Goal: Transaction & Acquisition: Purchase product/service

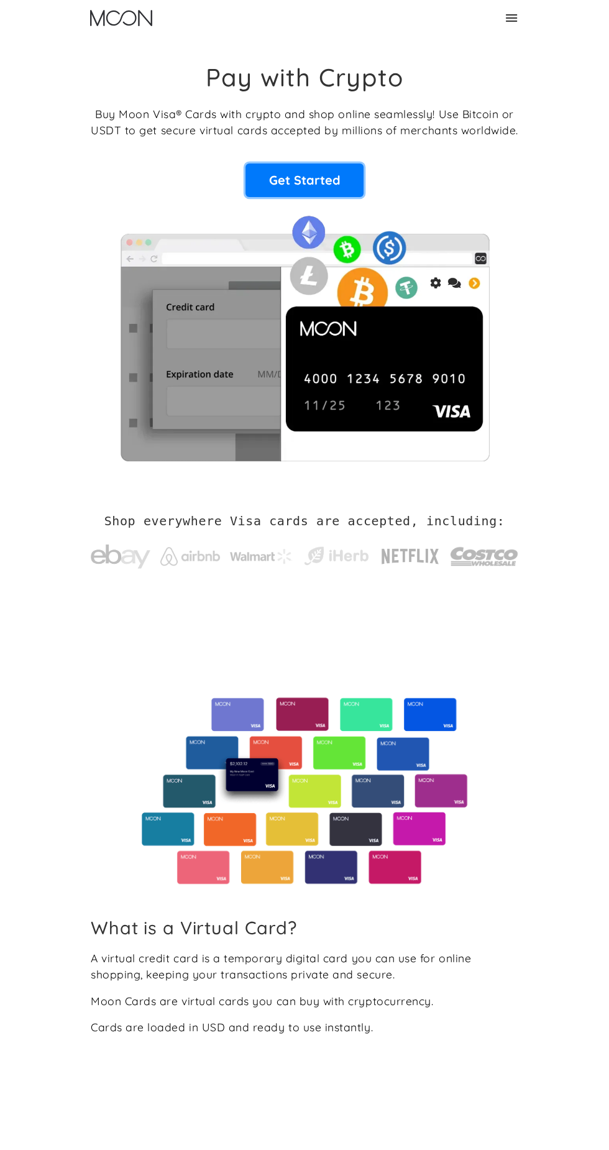
click at [322, 176] on link "Get Started" at bounding box center [304, 180] width 118 height 34
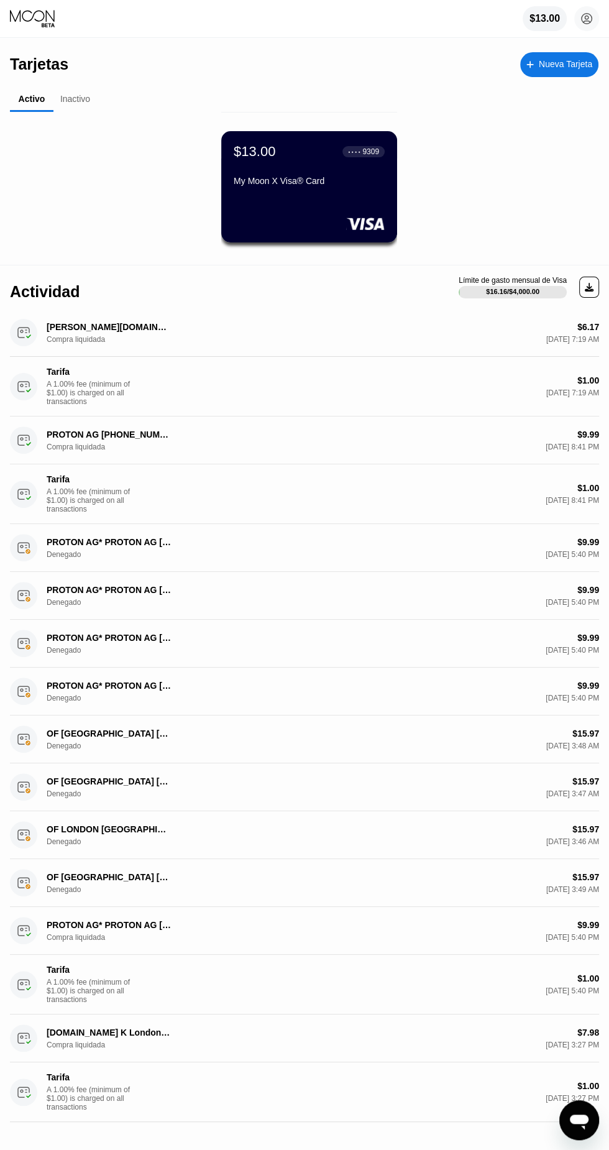
click at [291, 206] on div "$13.00 ● ● ● ● 9309 My Moon X Visa® Card" at bounding box center [309, 186] width 176 height 111
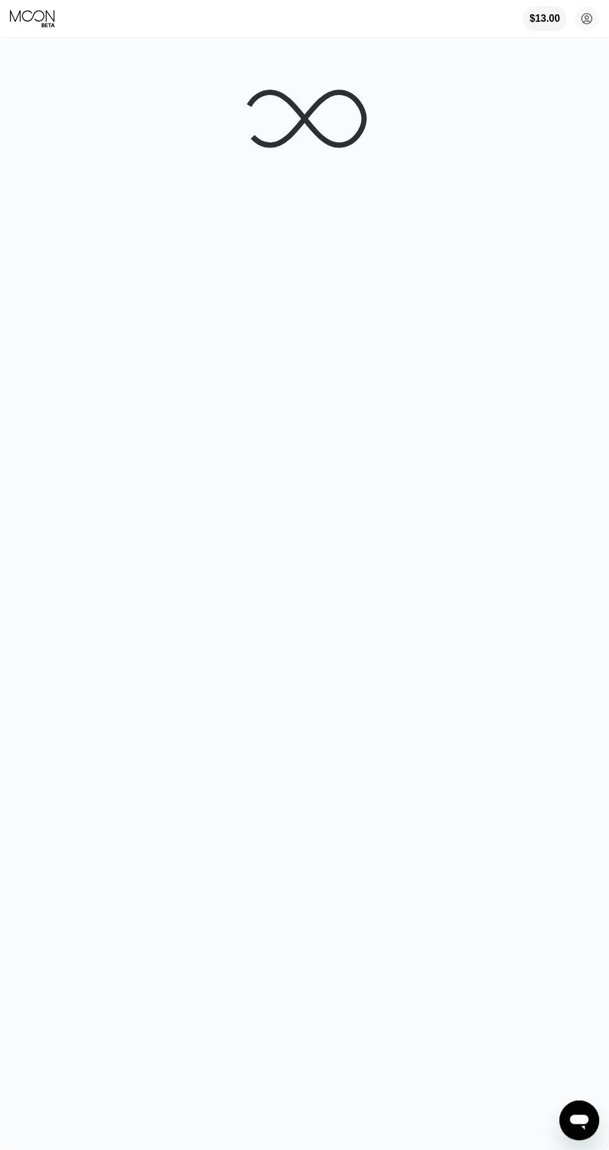
click at [337, 762] on div at bounding box center [304, 594] width 609 height 1112
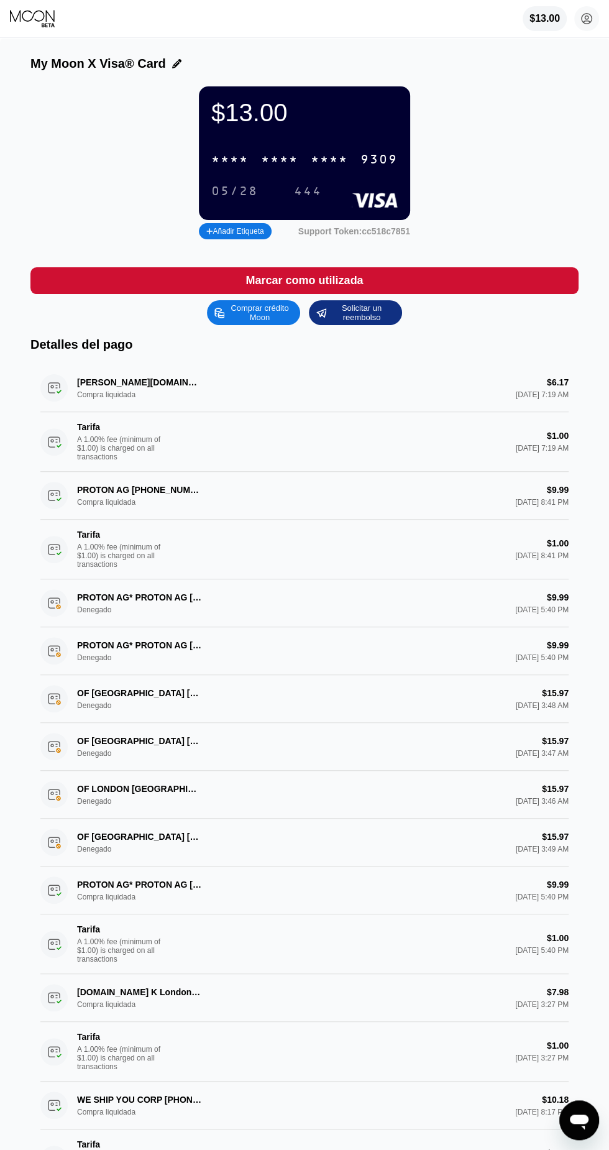
click at [256, 310] on div "Comprar crédito Moon" at bounding box center [260, 313] width 68 height 20
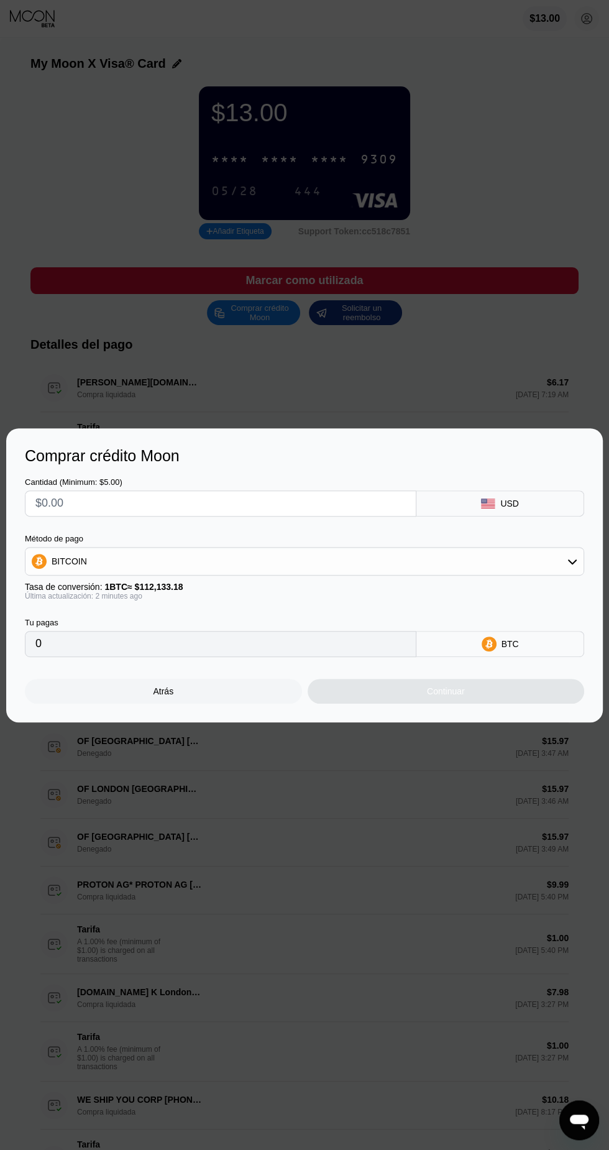
click at [273, 493] on input "text" at bounding box center [220, 503] width 370 height 25
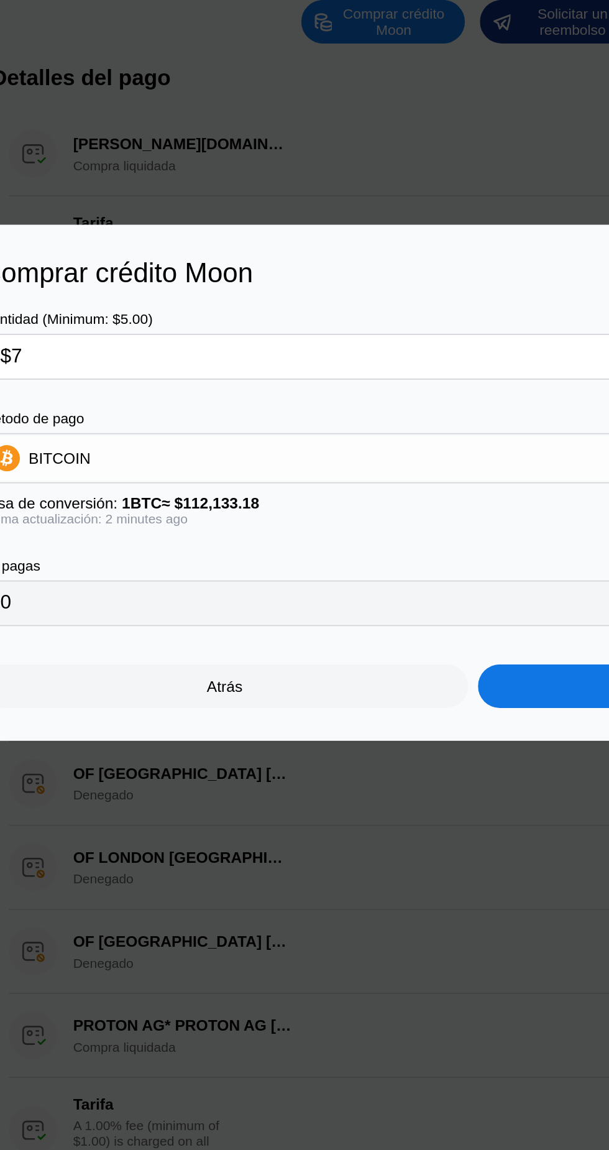
type input "$75"
type input "0.00066885"
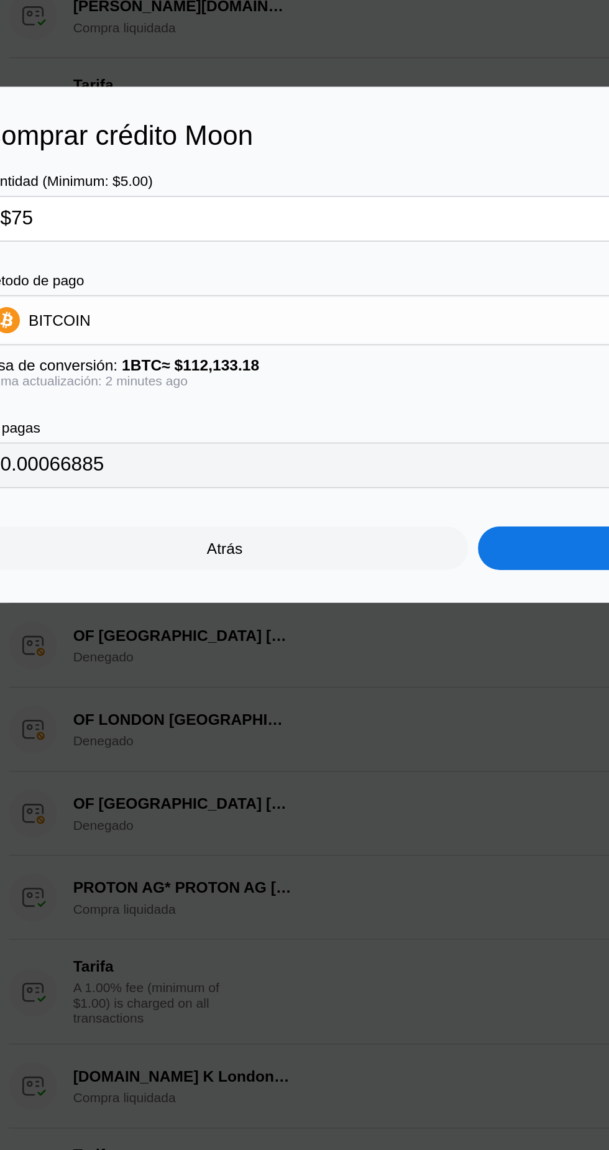
click at [129, 498] on input "$75" at bounding box center [220, 503] width 370 height 25
type input "$7"
type input "0.00006243"
type input "$75"
type input "0.00066885"
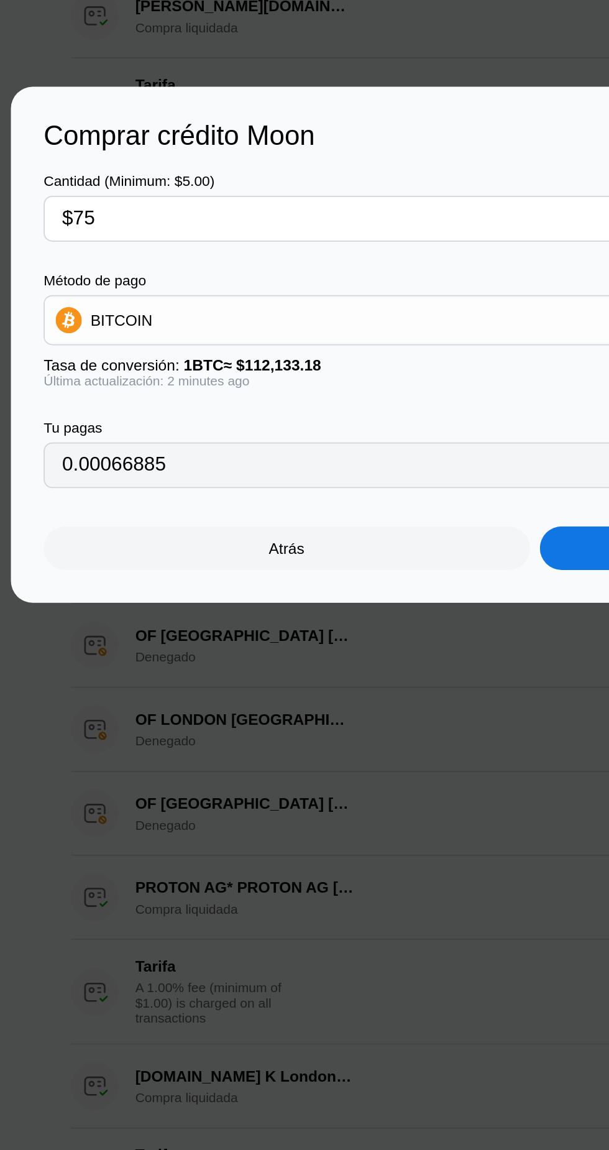
type input "$7"
type input "0.00006243"
type input "0"
type input "$78"
type input "0.00069561"
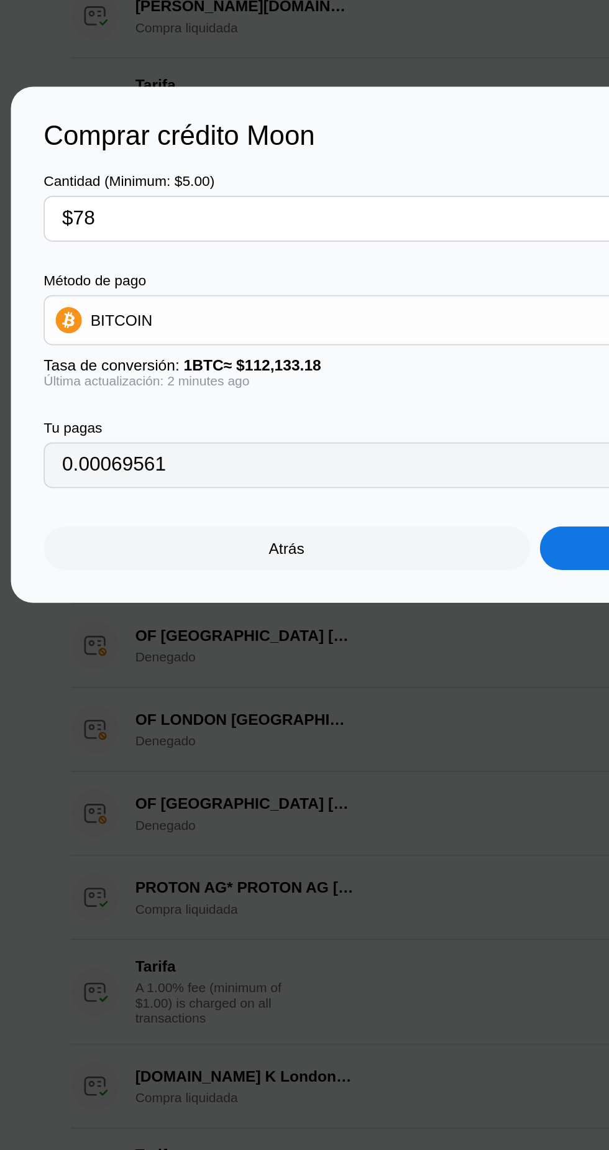
type input "$7"
type input "0.00006243"
type input "$77"
type input "0.00068669"
type input "$7"
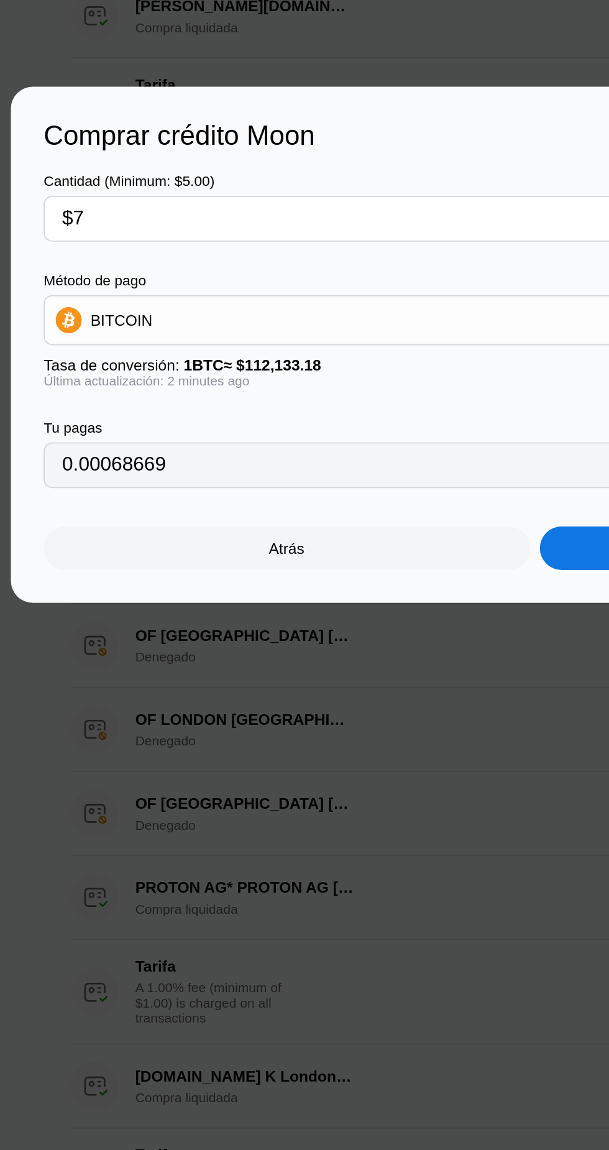
type input "0.00006243"
type input "$76"
type input "0.00067777"
type input "$76"
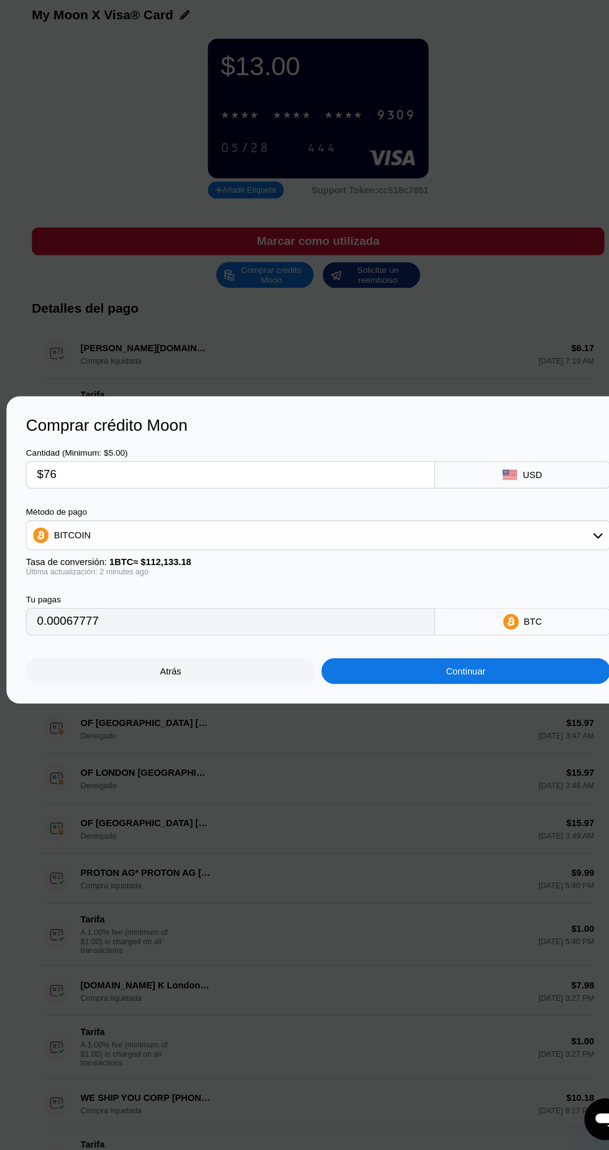
scroll to position [1, 0]
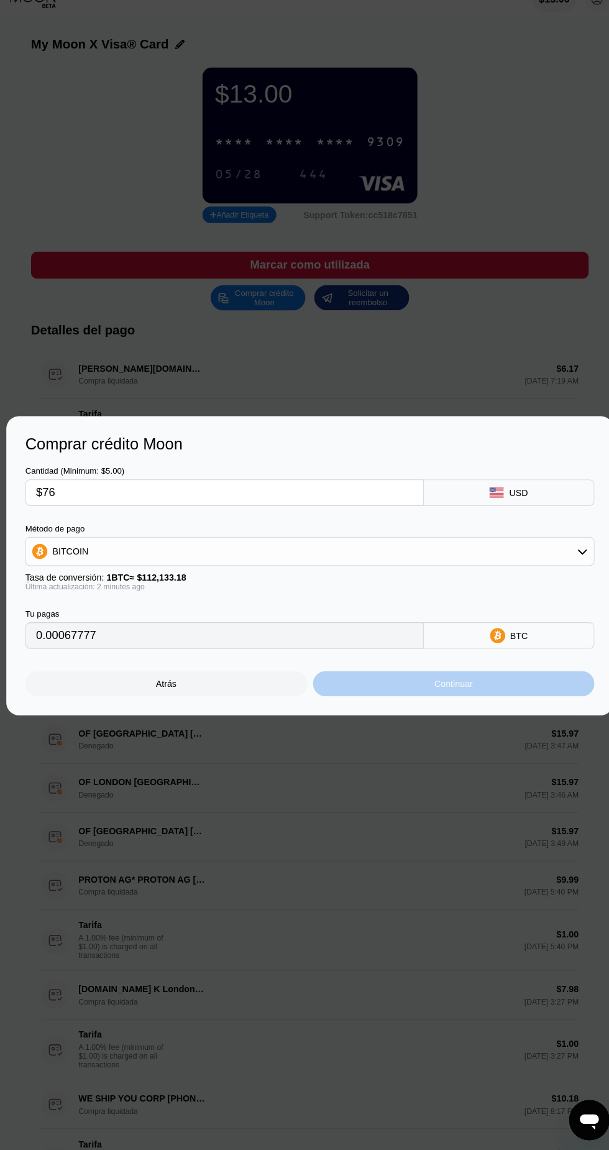
click at [466, 689] on div "Continuar" at bounding box center [446, 691] width 277 height 25
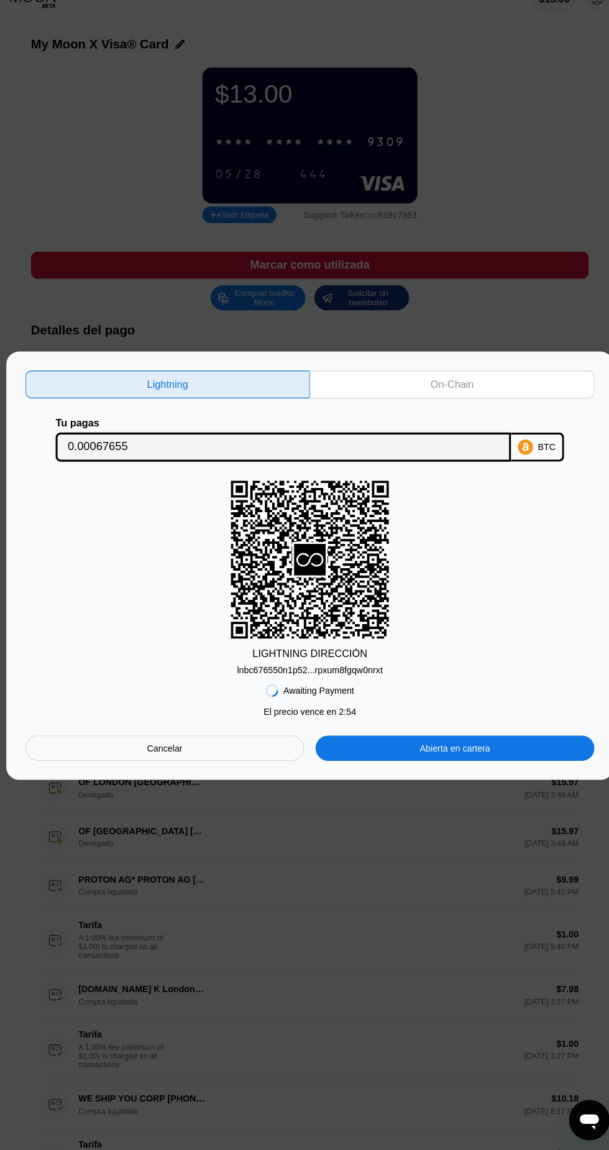
click at [490, 759] on div "Abierta en cartera" at bounding box center [447, 754] width 274 height 25
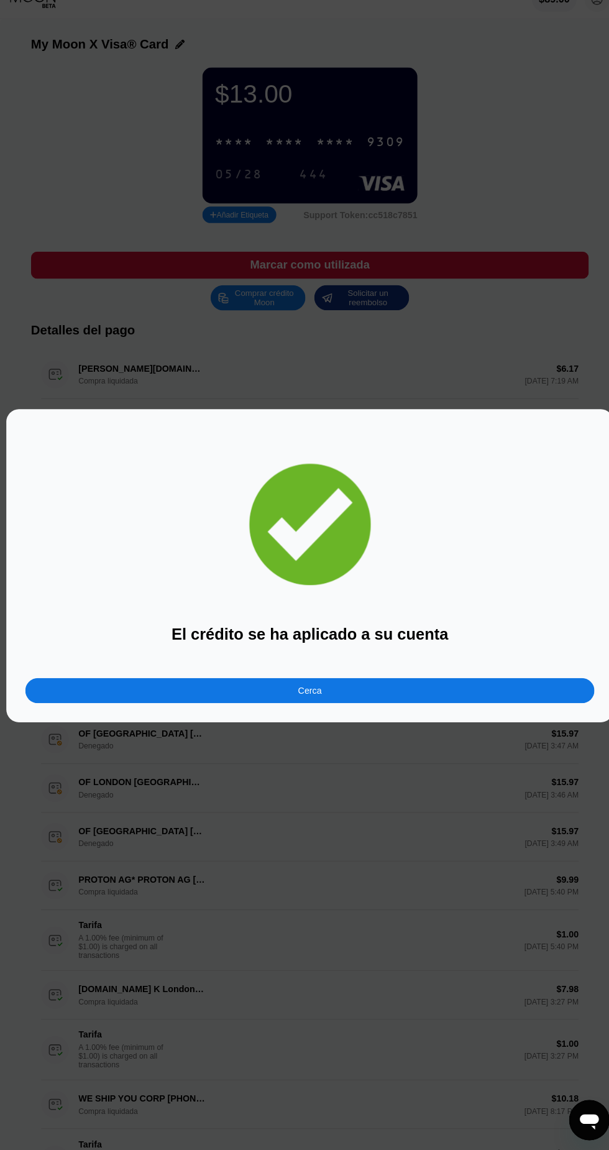
click at [393, 707] on div "Cerca" at bounding box center [304, 697] width 559 height 25
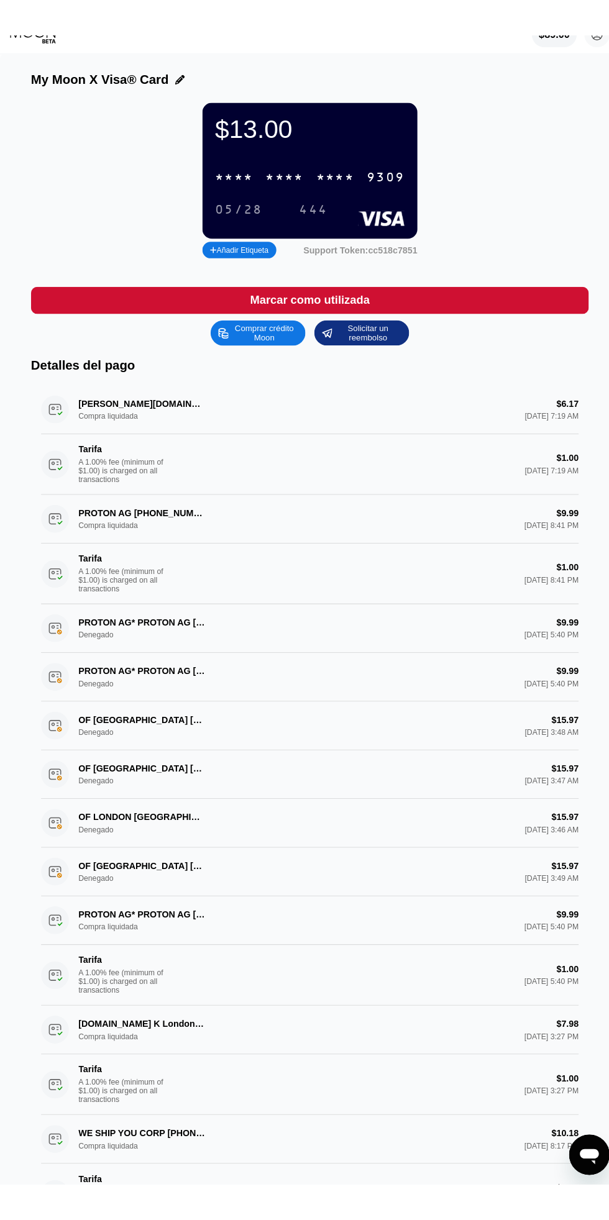
scroll to position [0, 0]
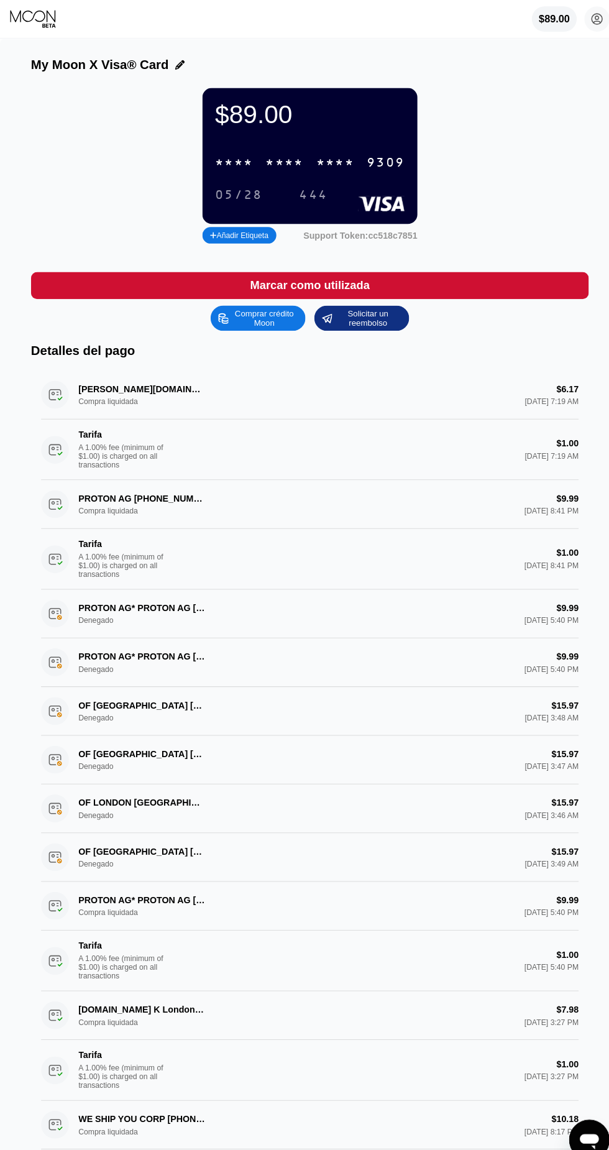
click at [315, 161] on div "* * * *" at bounding box center [329, 160] width 37 height 14
click at [282, 156] on div "6500" at bounding box center [279, 160] width 37 height 14
click at [284, 154] on div "* * * *" at bounding box center [279, 160] width 37 height 14
